Goal: Entertainment & Leisure: Consume media (video, audio)

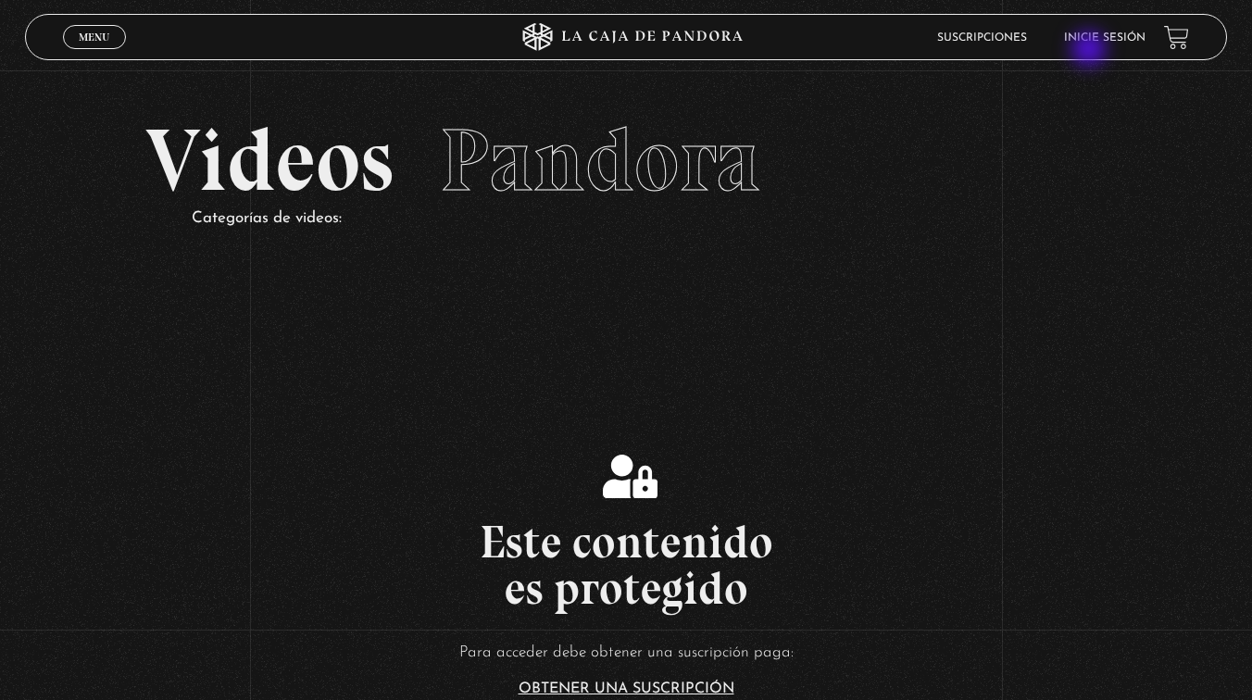
click at [1091, 51] on header "Menu Cerrar Suscripciones Inicie sesión" at bounding box center [626, 37] width 1202 height 46
click at [1084, 37] on link "Inicie sesión" at bounding box center [1104, 37] width 81 height 11
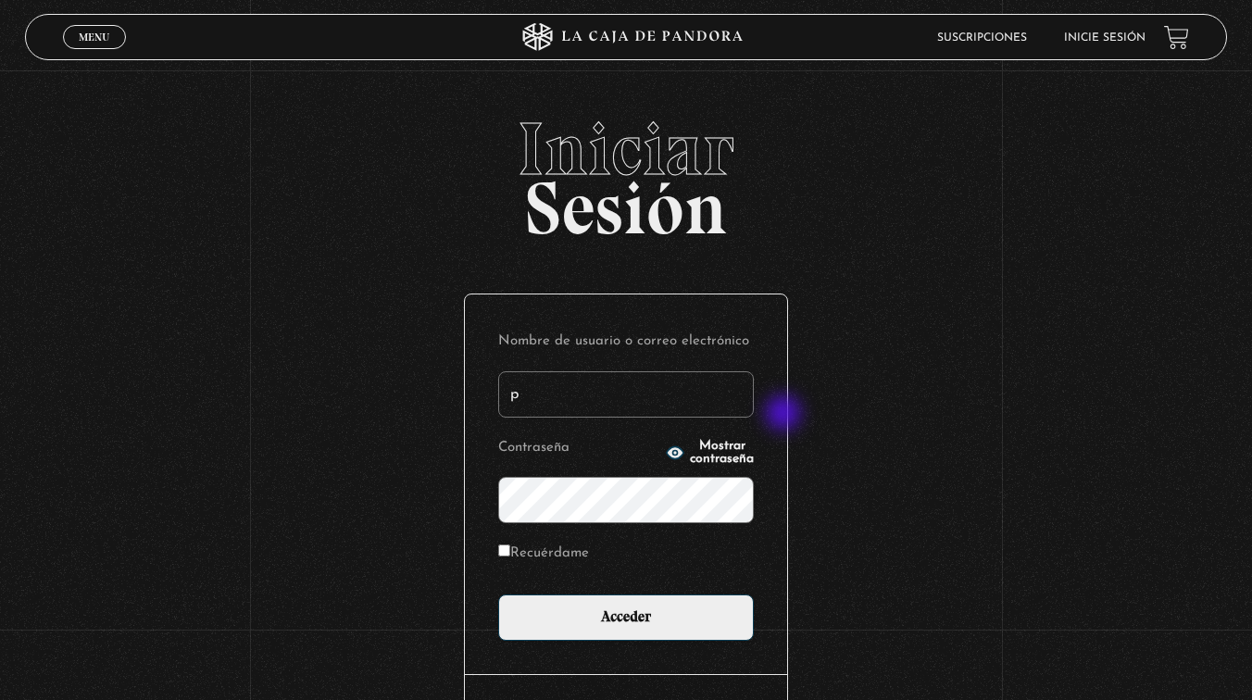
type input "[EMAIL_ADDRESS][DOMAIN_NAME]"
click at [527, 559] on label "Recuérdame" at bounding box center [543, 554] width 91 height 29
click at [510, 556] on input "Recuérdame" at bounding box center [504, 550] width 12 height 12
click at [526, 556] on label "Recuérdame" at bounding box center [543, 554] width 91 height 29
click at [510, 556] on input "Recuérdame" at bounding box center [504, 550] width 12 height 12
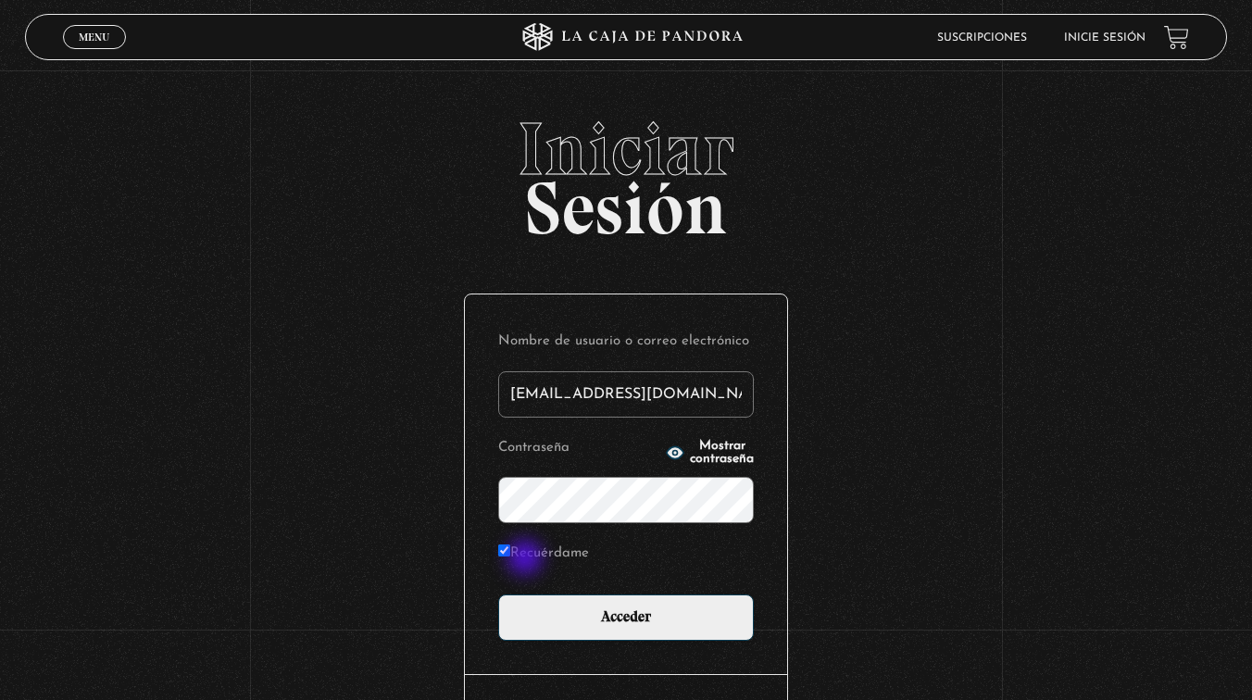
checkbox input "false"
click at [498, 594] on input "Acceder" at bounding box center [626, 617] width 256 height 46
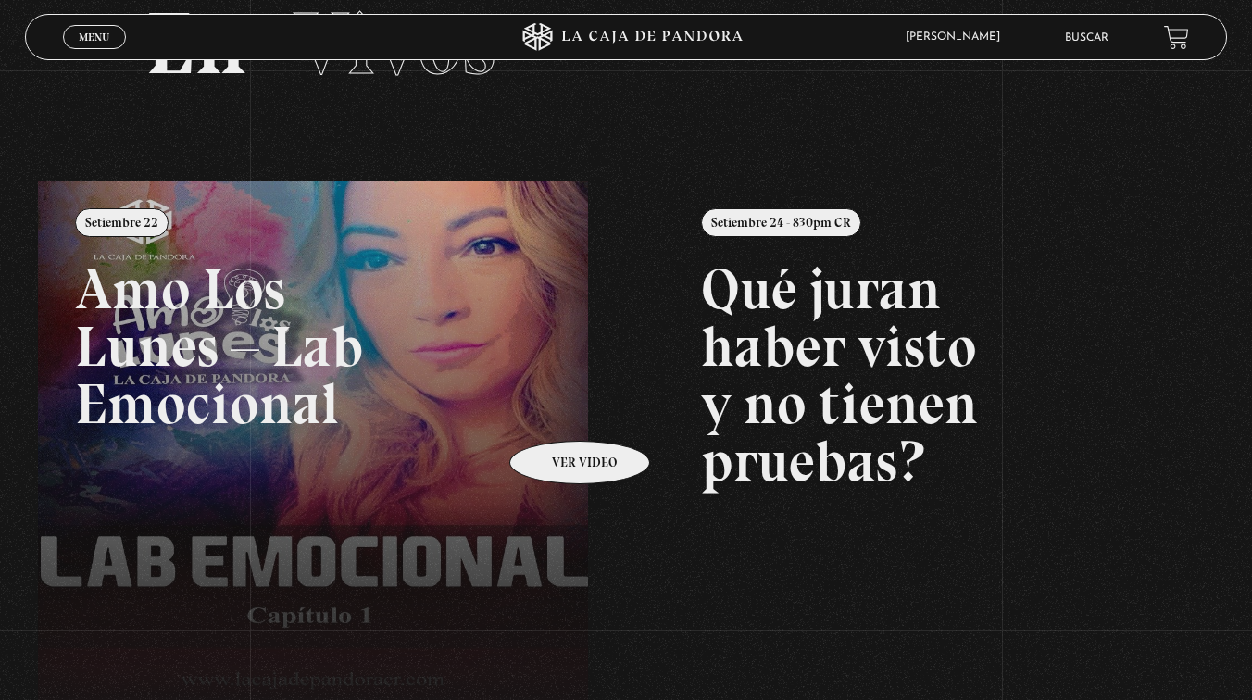
scroll to position [134, 0]
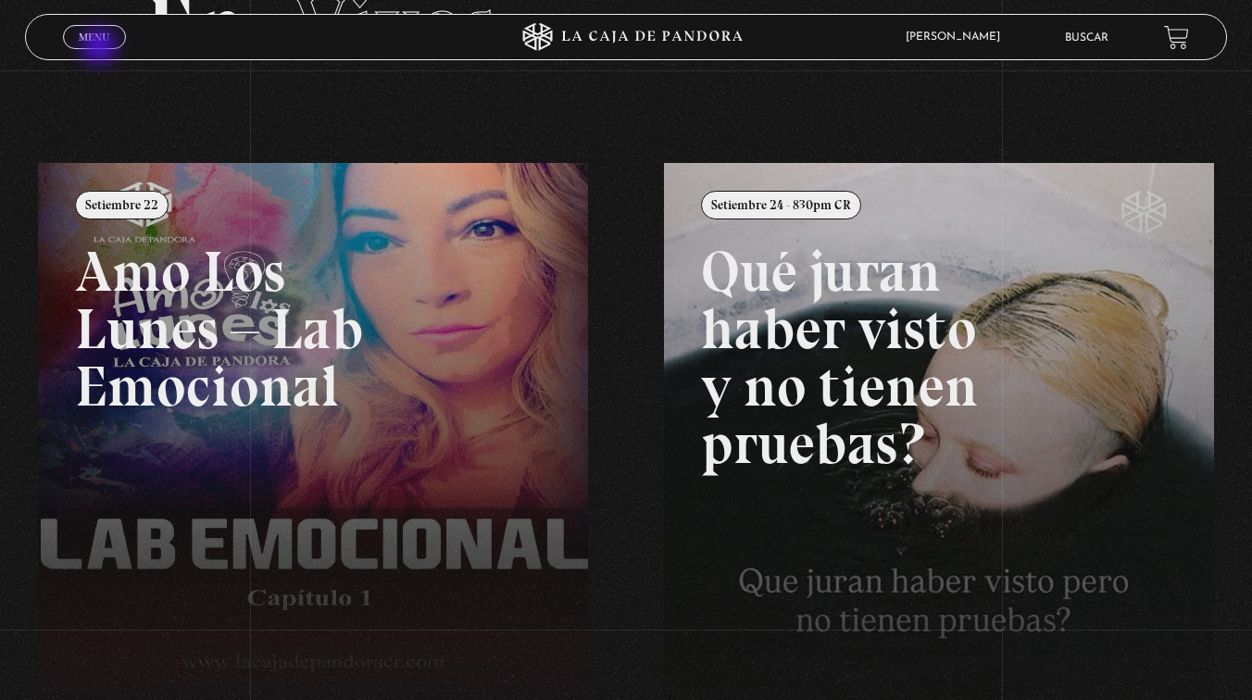
click at [101, 48] on link "Menu Cerrar" at bounding box center [94, 37] width 63 height 24
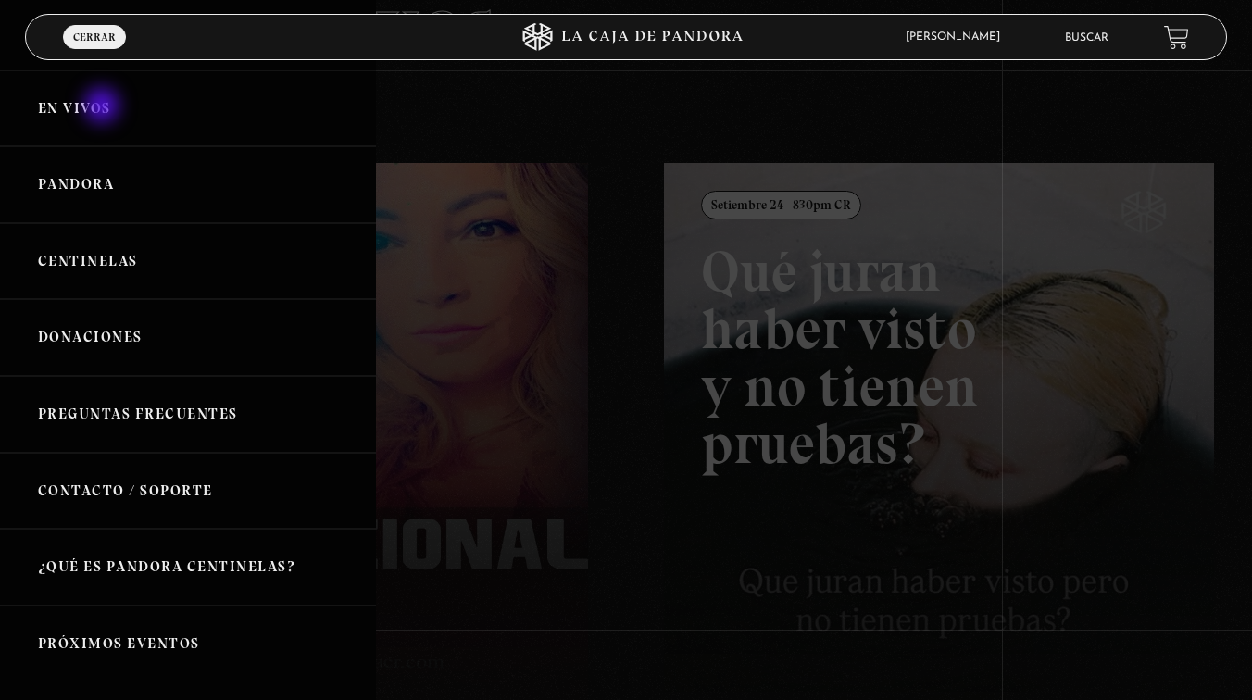
click at [104, 107] on link "En vivos" at bounding box center [188, 108] width 376 height 77
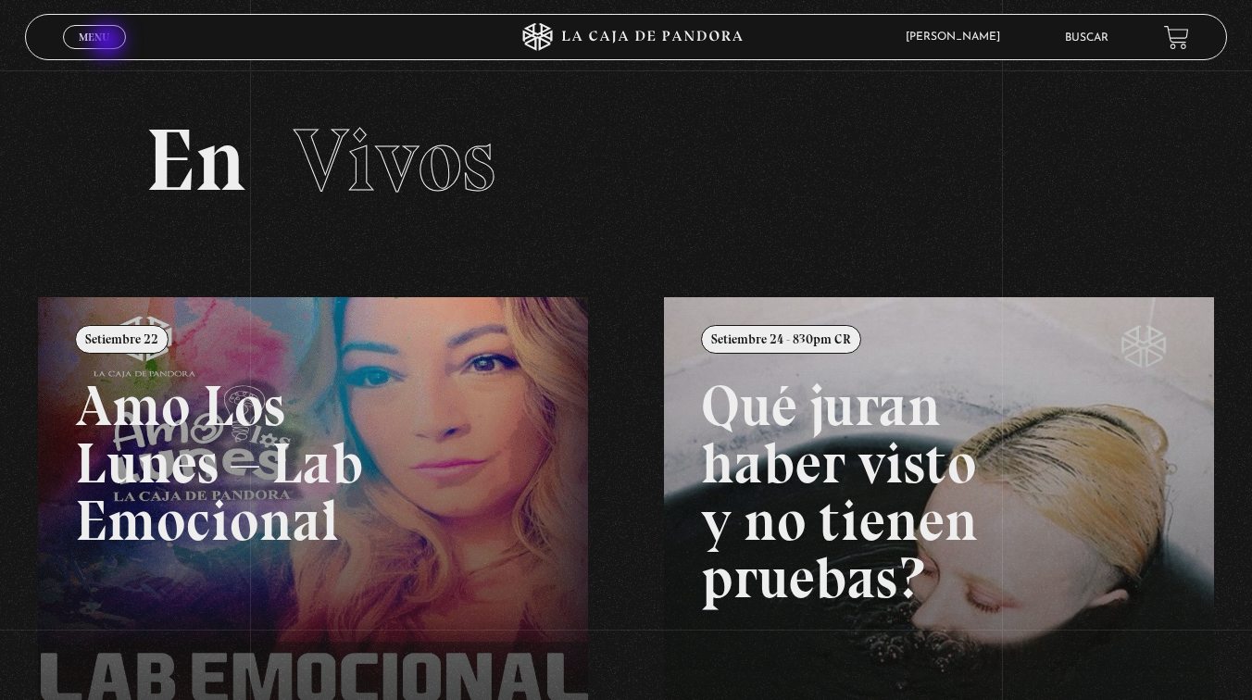
click at [109, 43] on link "Menu Cerrar" at bounding box center [94, 37] width 63 height 24
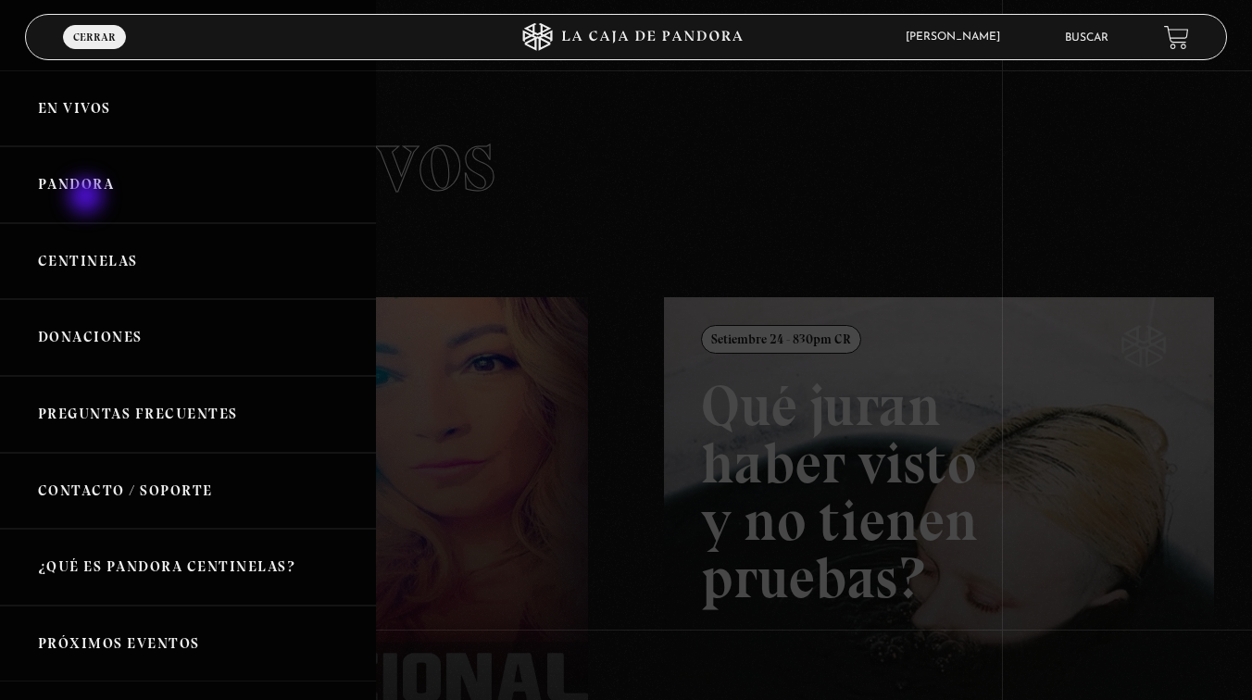
click at [89, 196] on link "Pandora" at bounding box center [188, 184] width 376 height 77
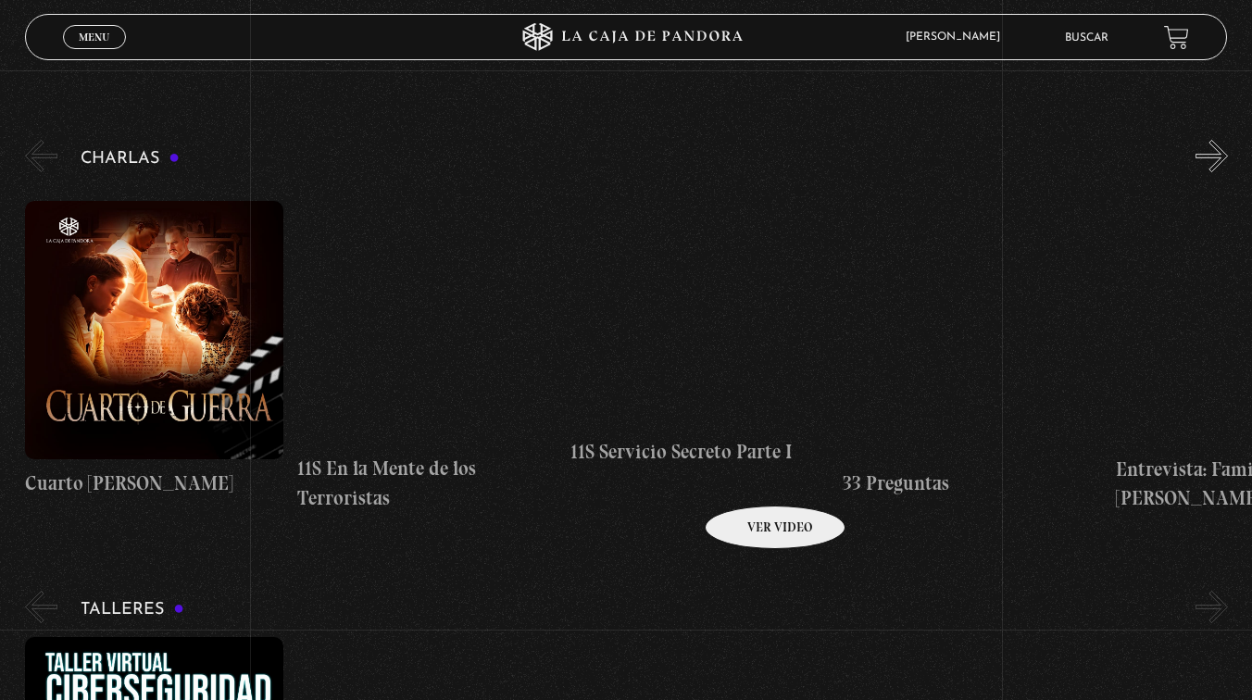
scroll to position [264, 0]
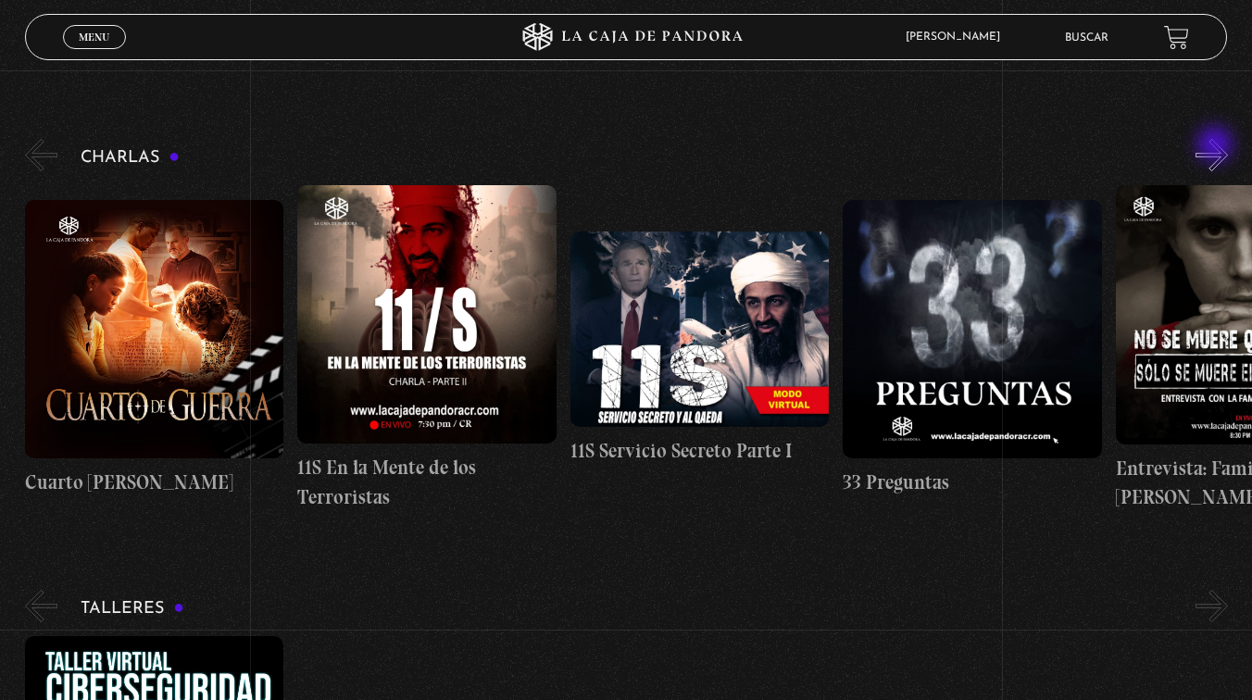
click at [1216, 146] on button "»" at bounding box center [1211, 155] width 32 height 32
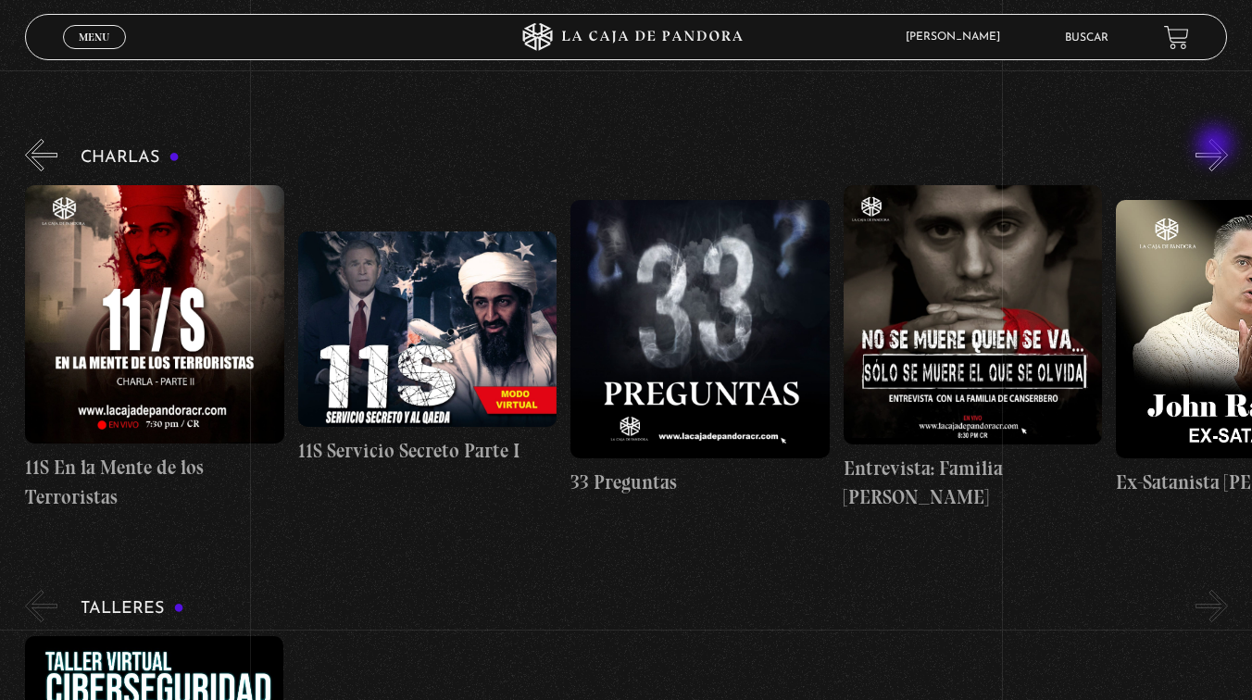
click at [1216, 146] on button "»" at bounding box center [1211, 155] width 32 height 32
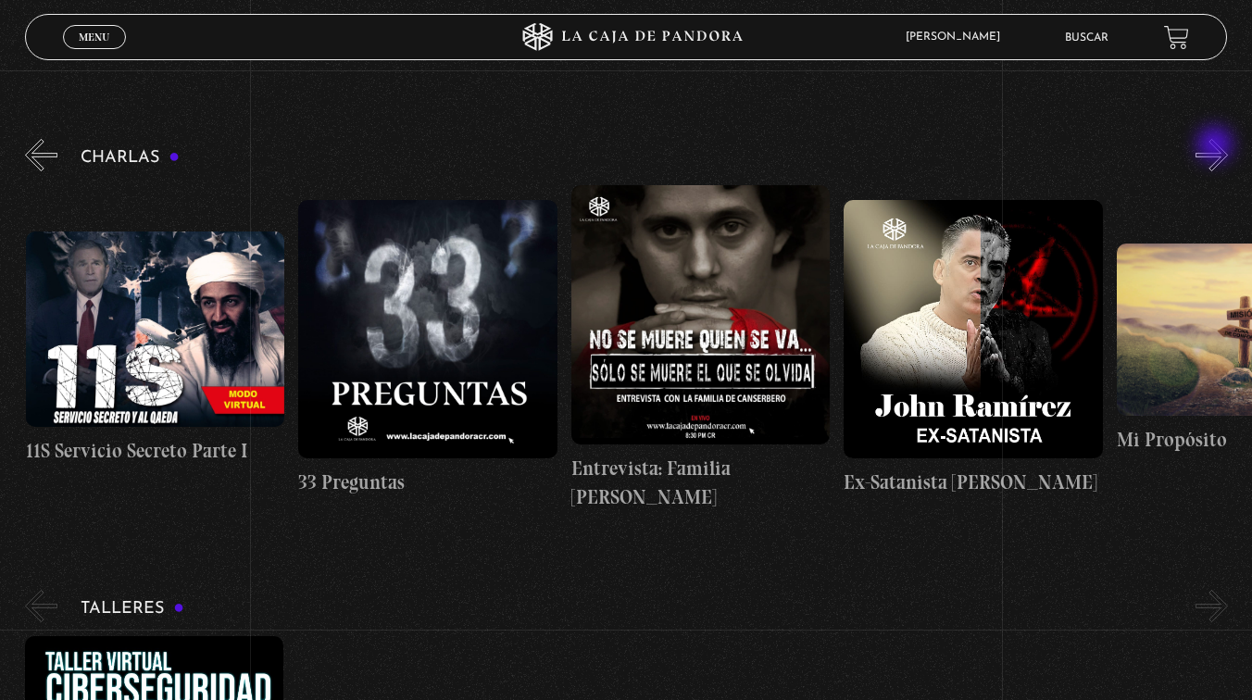
click at [1216, 146] on button "»" at bounding box center [1211, 155] width 32 height 32
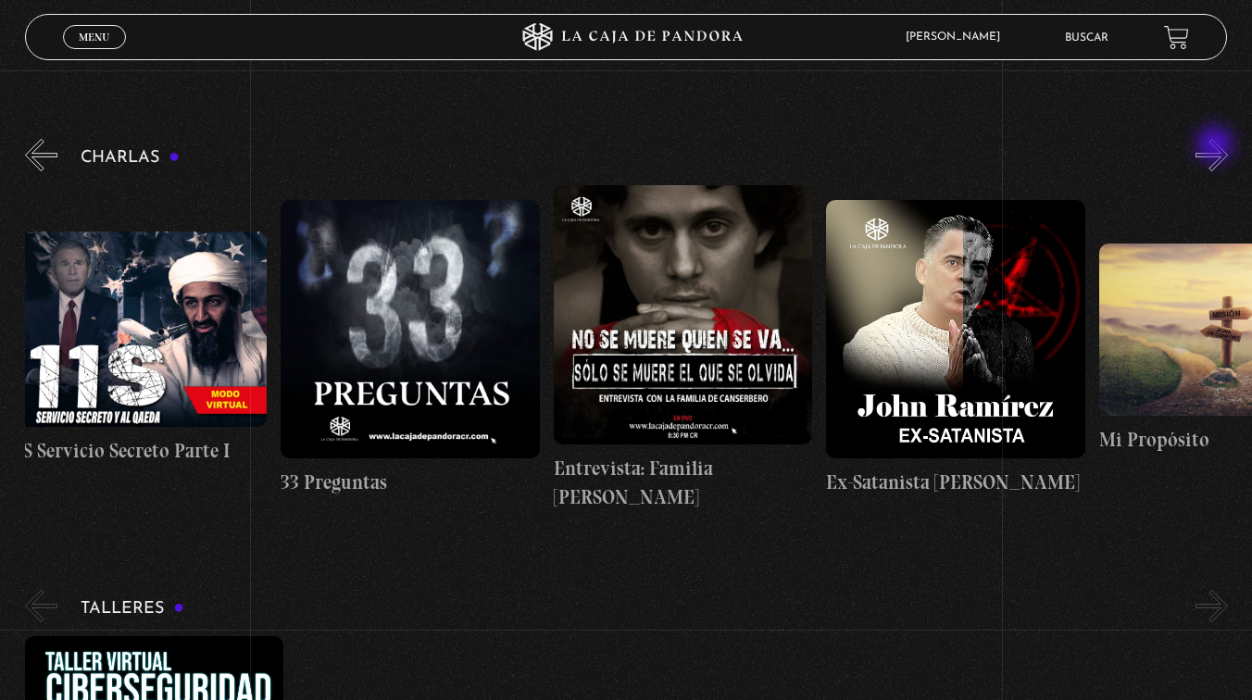
scroll to position [0, 681]
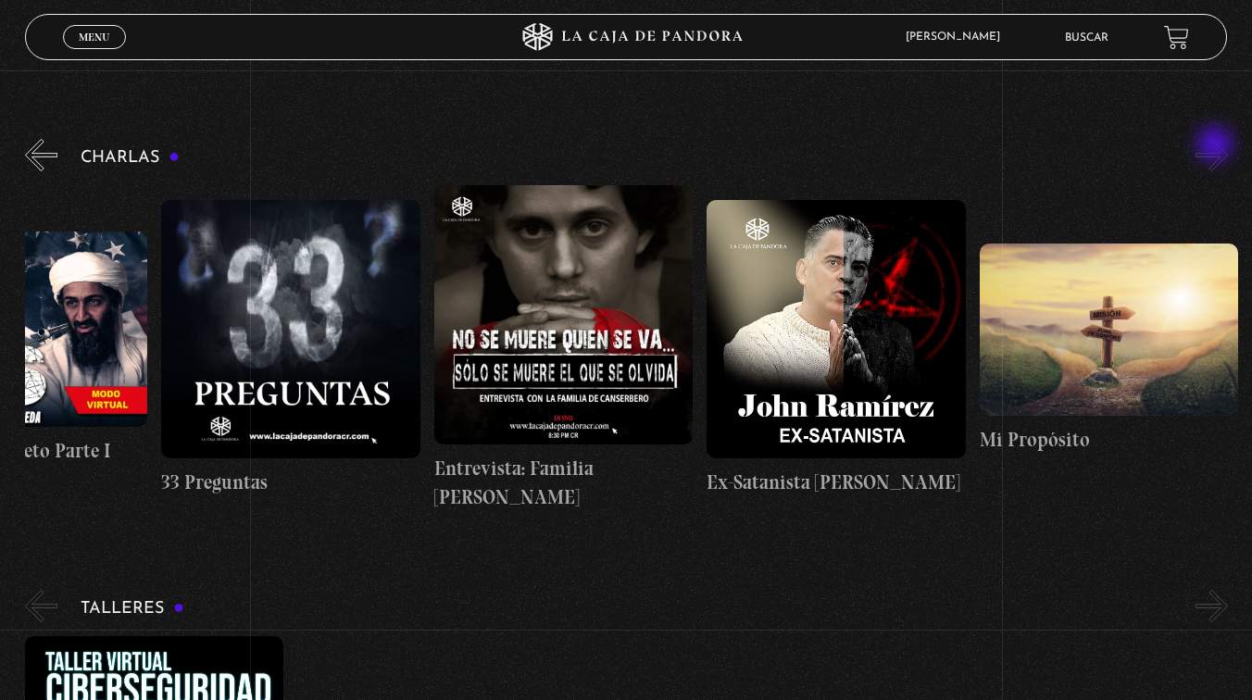
click at [1216, 146] on button "»" at bounding box center [1211, 155] width 32 height 32
click at [1211, 162] on button "»" at bounding box center [1211, 155] width 32 height 32
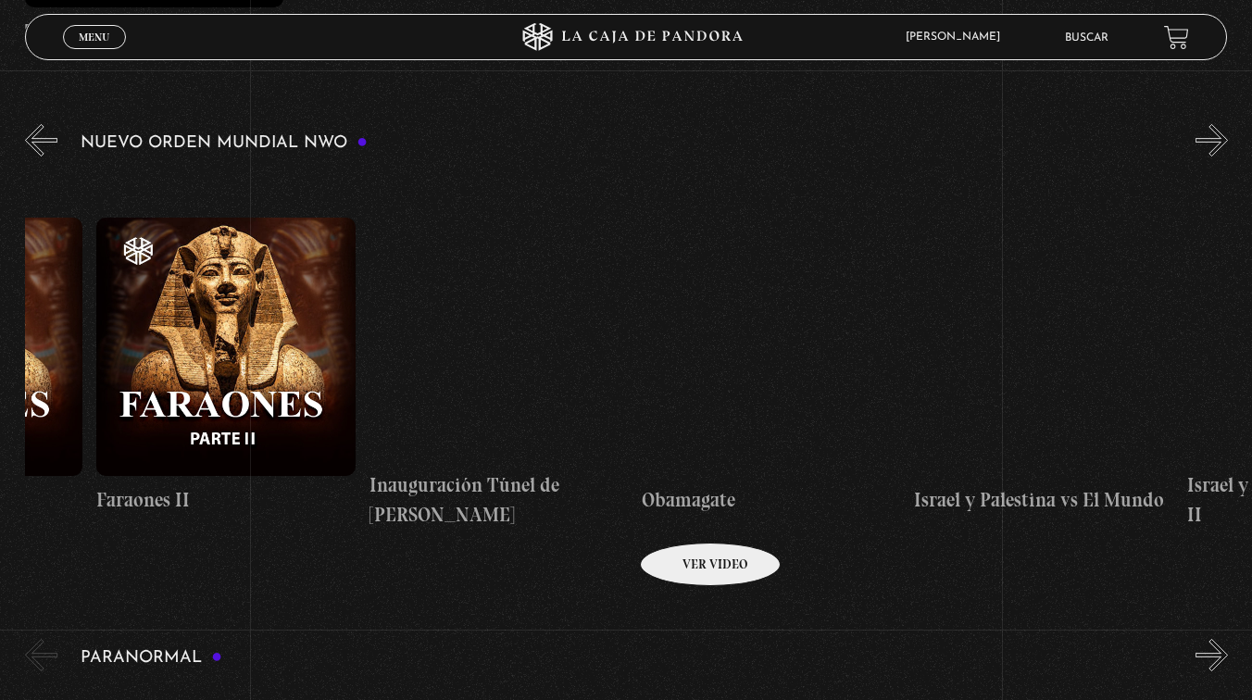
scroll to position [0, 19284]
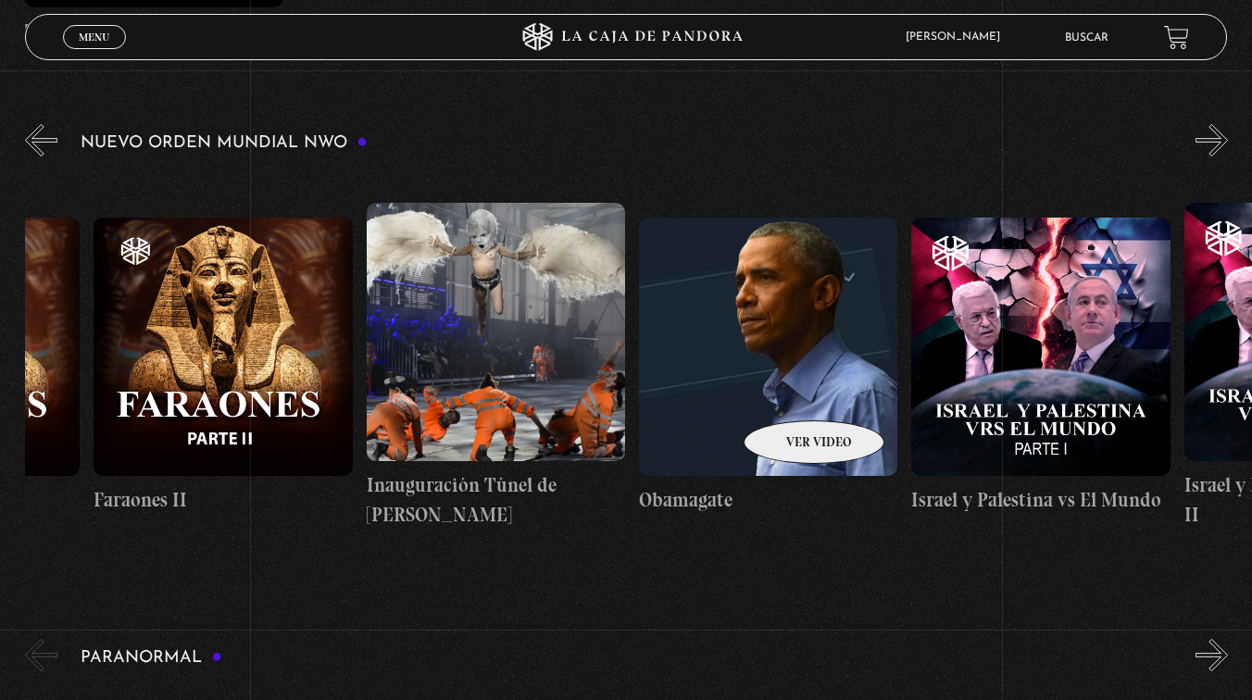
click at [787, 388] on figure at bounding box center [768, 347] width 258 height 258
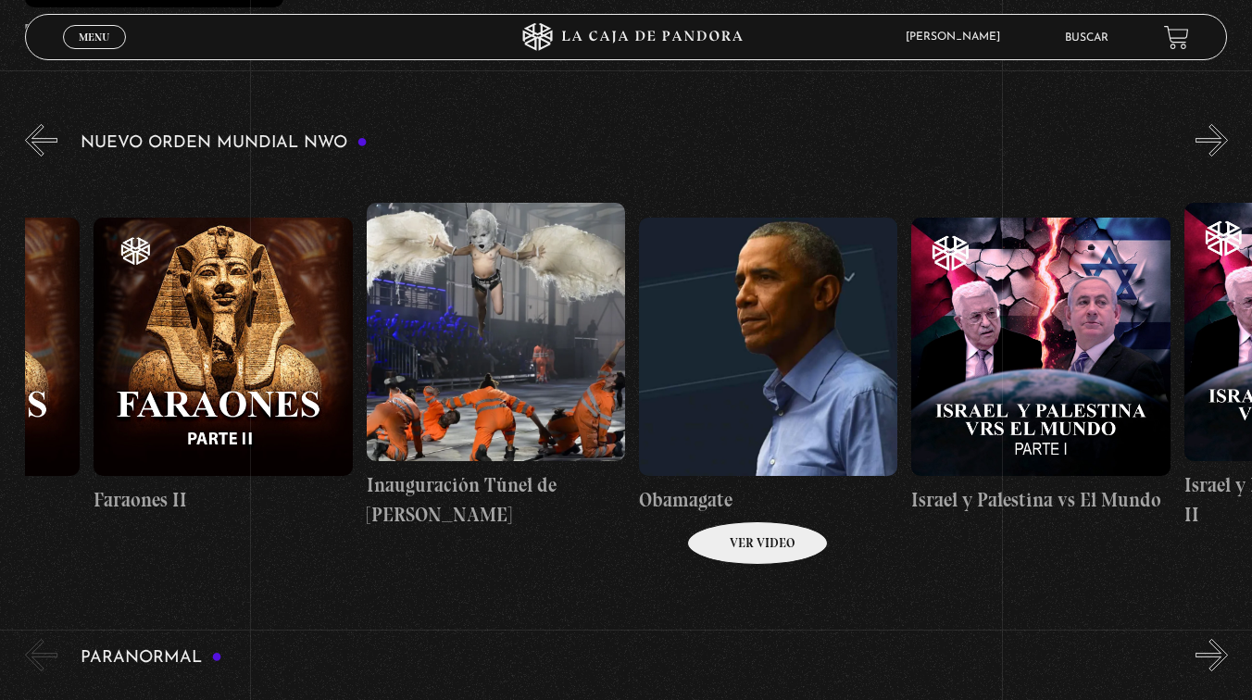
click at [733, 493] on h4 "Obamagate" at bounding box center [768, 500] width 258 height 30
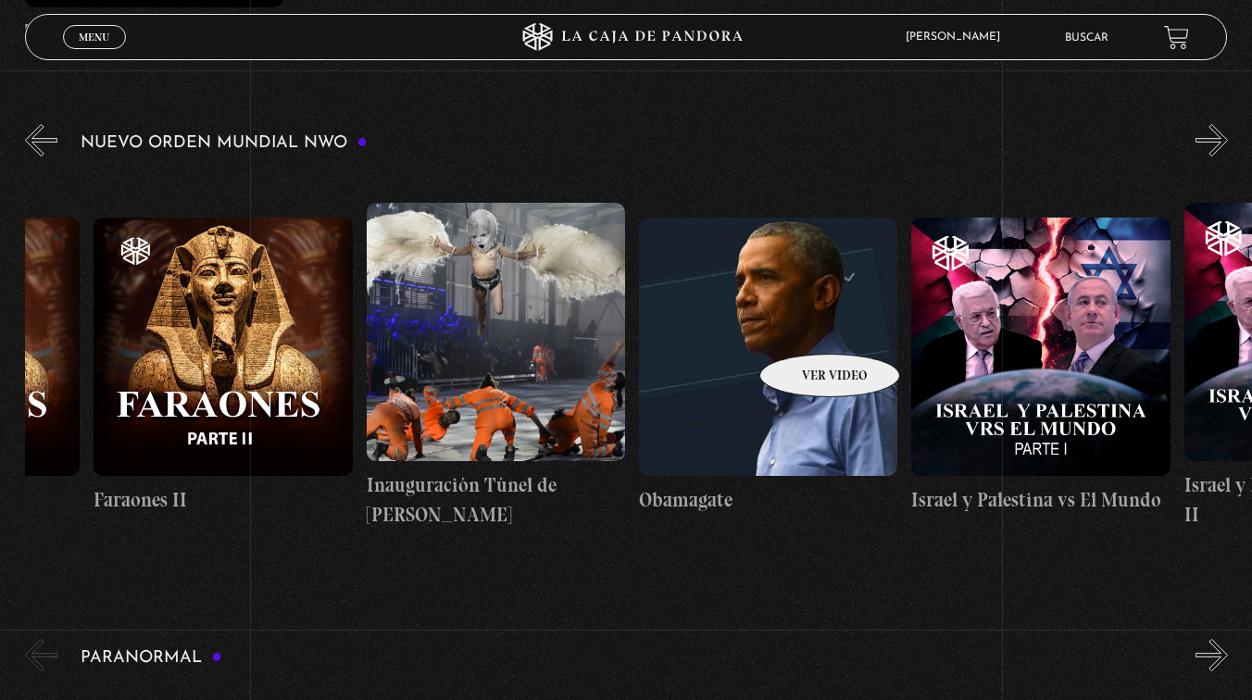
click at [805, 326] on figure at bounding box center [768, 347] width 258 height 258
